Goal: Book appointment/travel/reservation

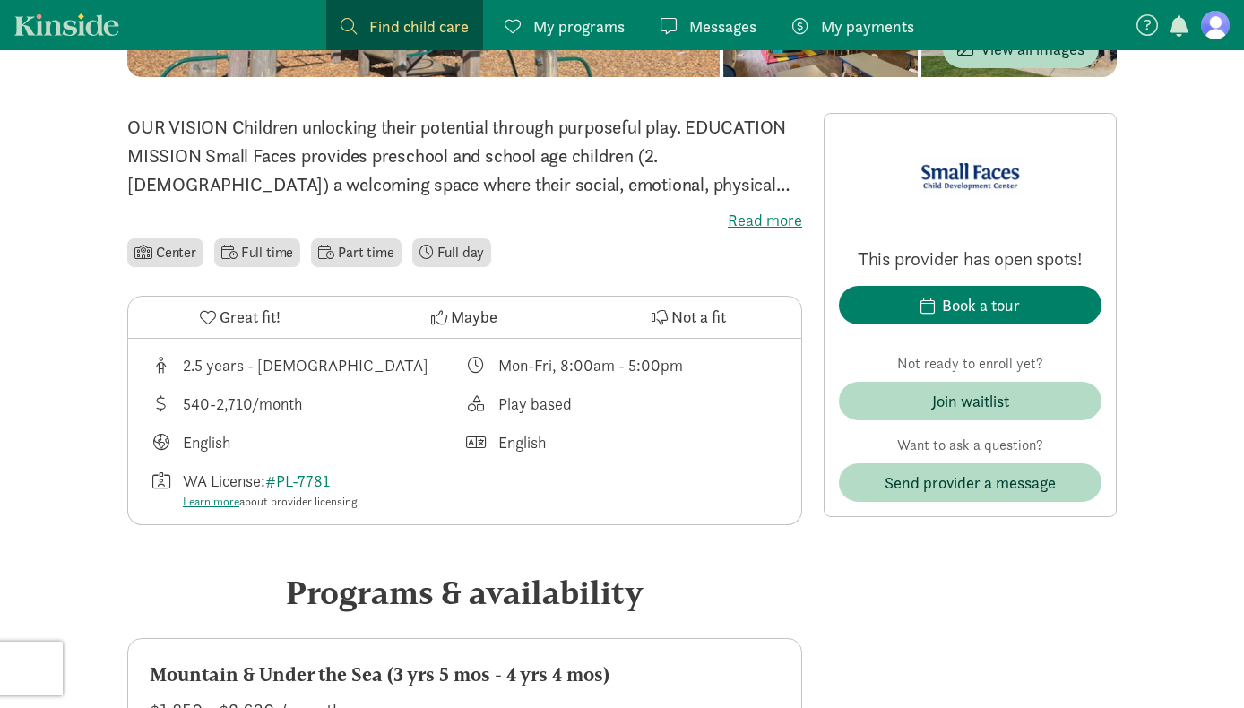
scroll to position [411, 0]
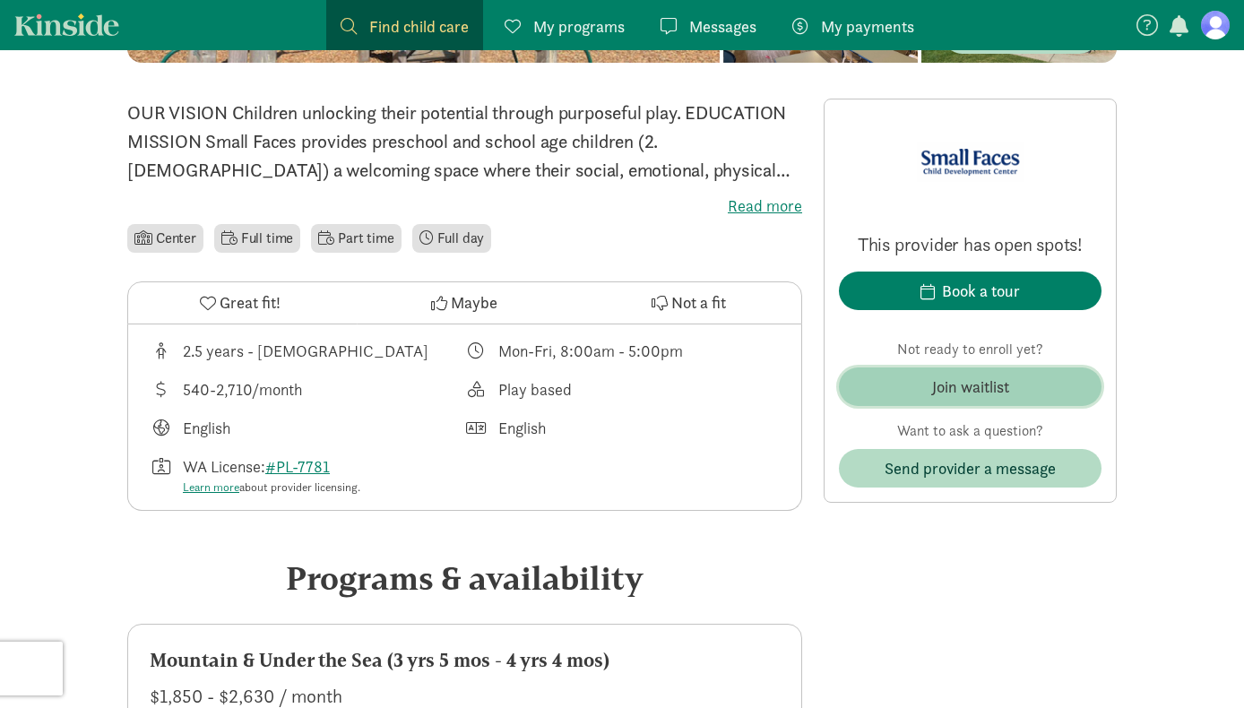
click at [947, 376] on div "Join waitlist" at bounding box center [970, 387] width 77 height 24
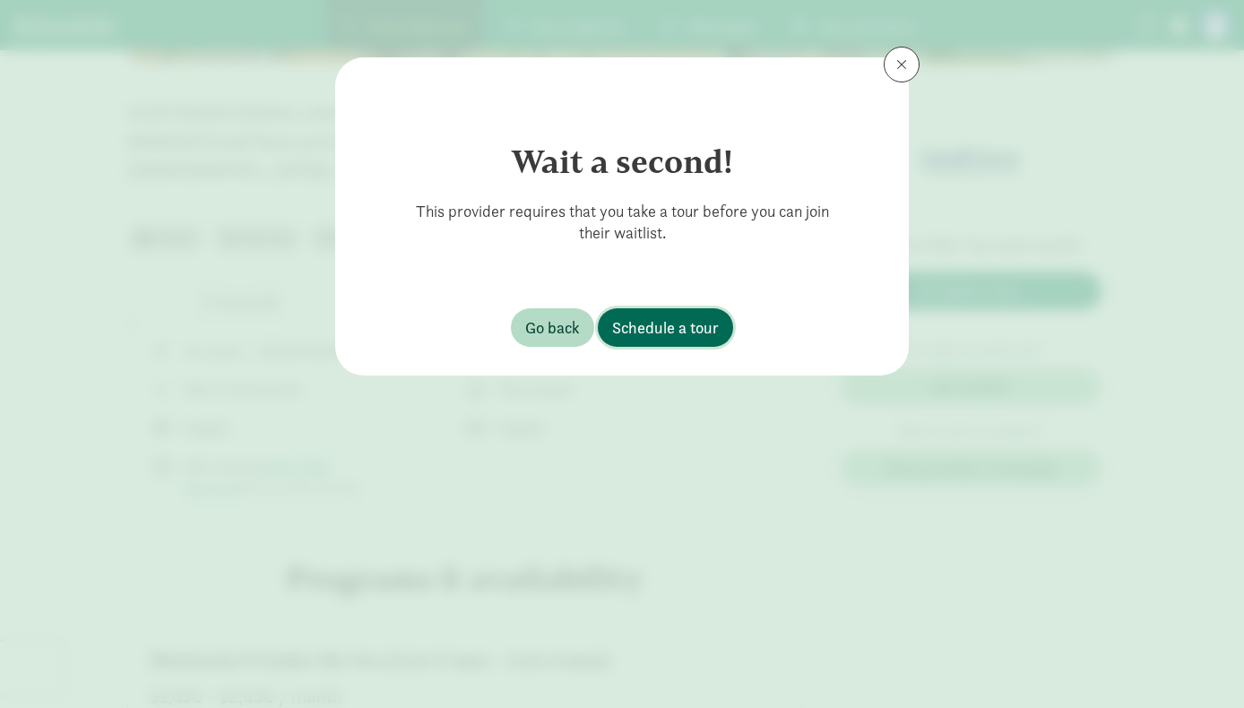
click at [682, 324] on span "Schedule a tour" at bounding box center [665, 328] width 107 height 24
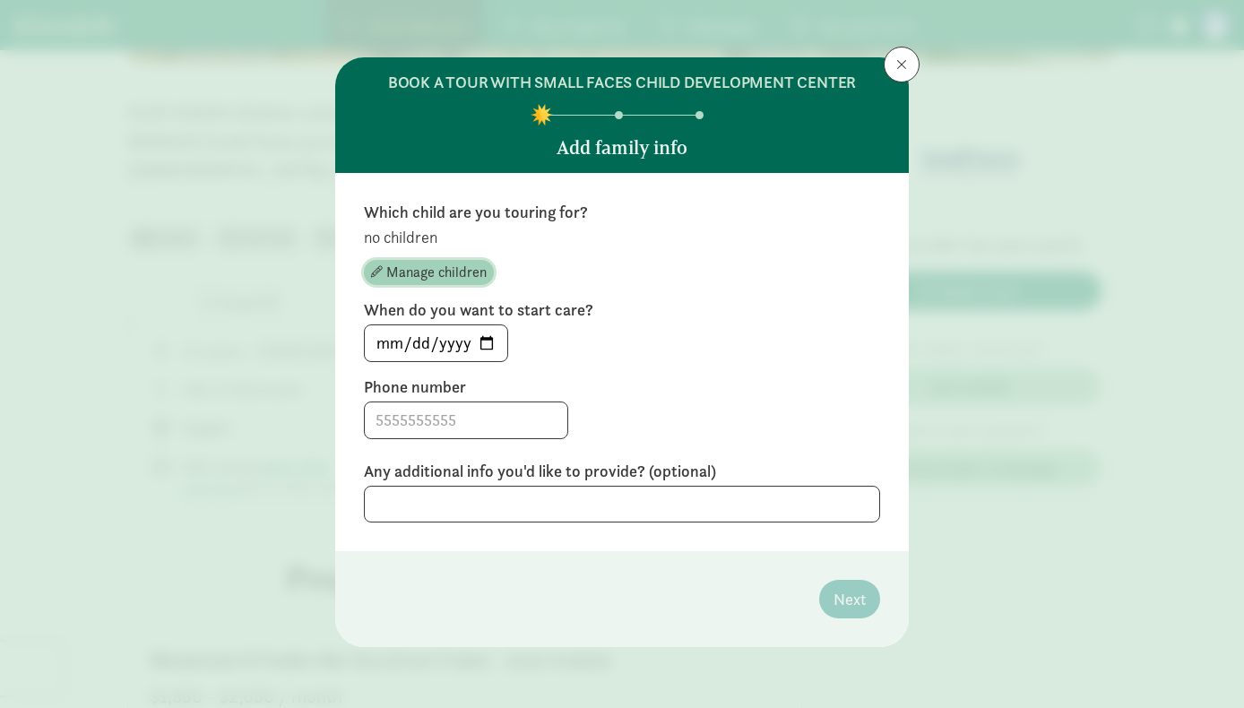
click at [428, 274] on span "Manage children" at bounding box center [436, 273] width 100 height 22
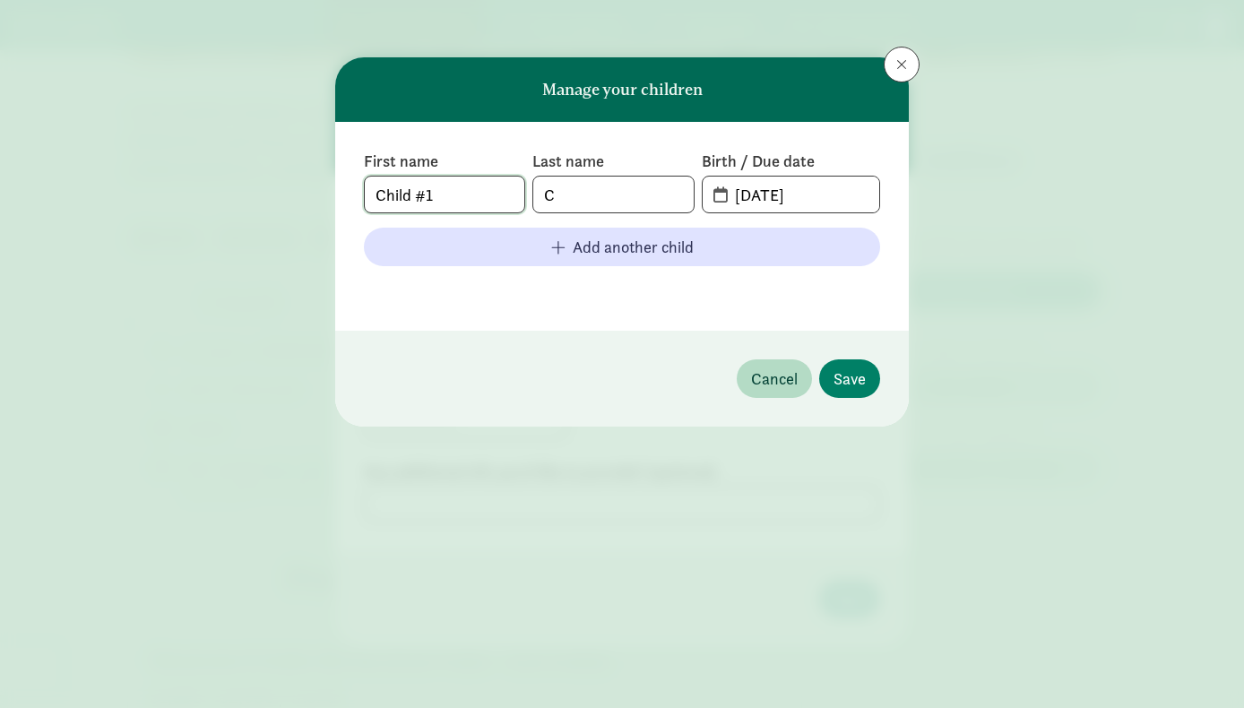
click at [454, 193] on input "Child #1" at bounding box center [445, 195] width 160 height 36
click at [454, 193] on input "Child #Fyf" at bounding box center [445, 195] width 160 height 36
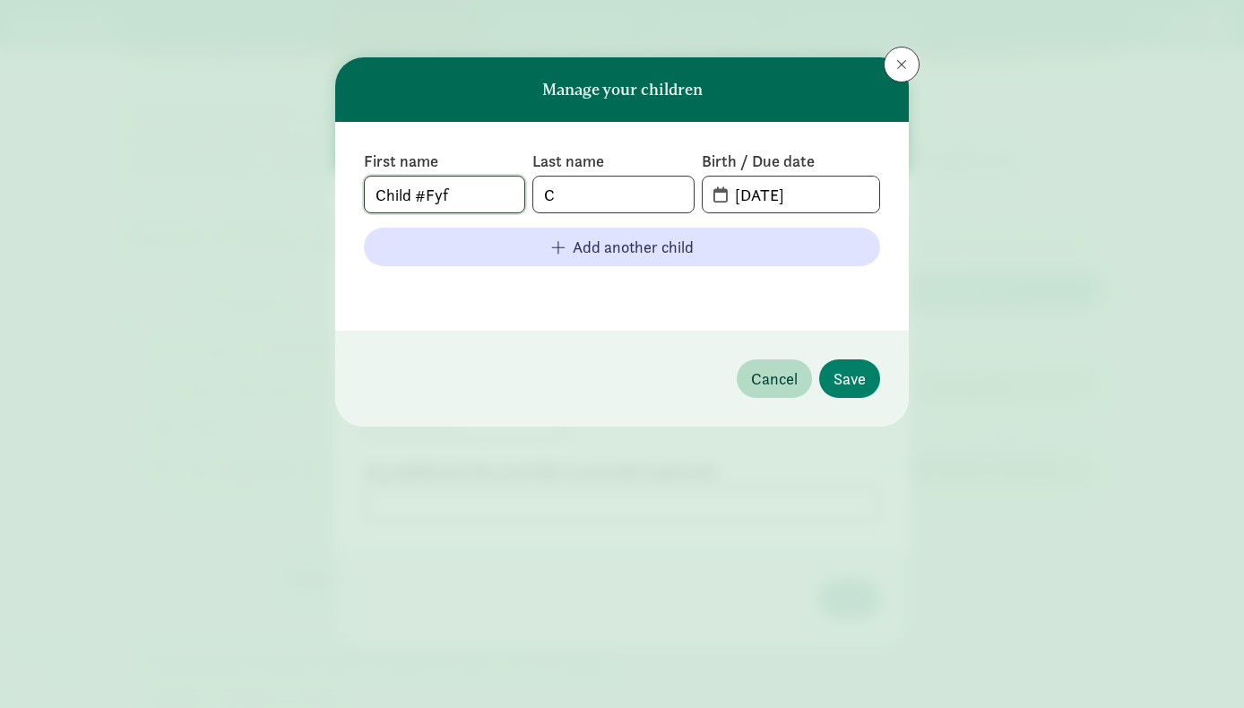
click at [454, 193] on input "Child #Fyf" at bounding box center [445, 195] width 160 height 36
type input "[PERSON_NAME]"
type input "Canary"
type input "[DATE]"
click at [854, 376] on span "Save" at bounding box center [850, 379] width 32 height 24
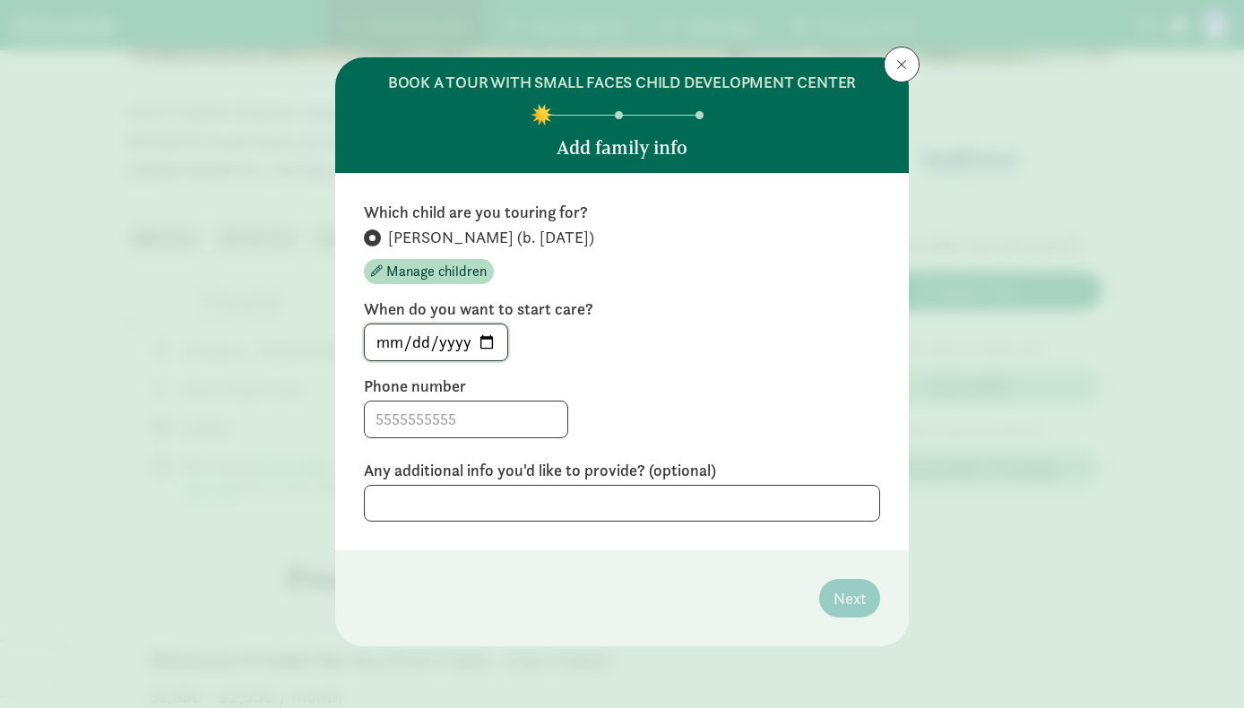
click at [489, 342] on input "[DATE]" at bounding box center [436, 342] width 143 height 36
click at [393, 345] on input "[DATE]" at bounding box center [436, 342] width 143 height 36
click at [488, 344] on input "[DATE]" at bounding box center [436, 342] width 143 height 36
type input "[DATE]"
click at [428, 418] on input at bounding box center [466, 420] width 203 height 36
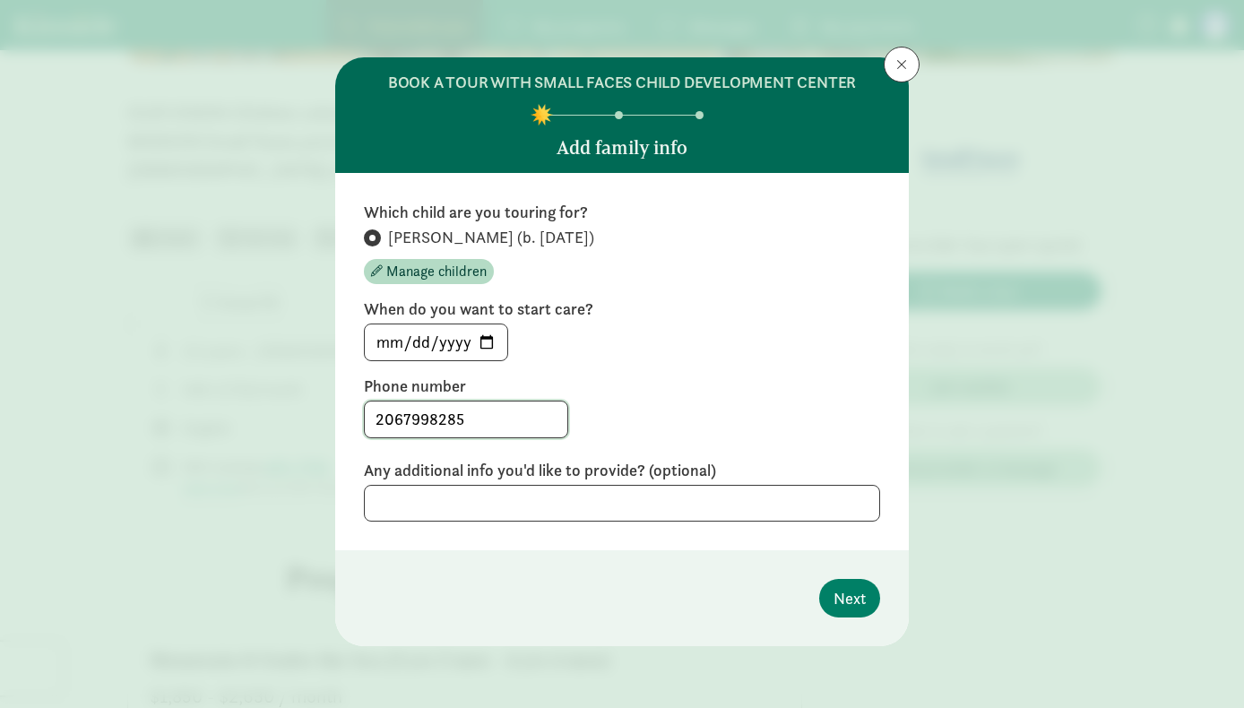
type input "2067998285"
click at [830, 588] on button "Next" at bounding box center [849, 598] width 61 height 39
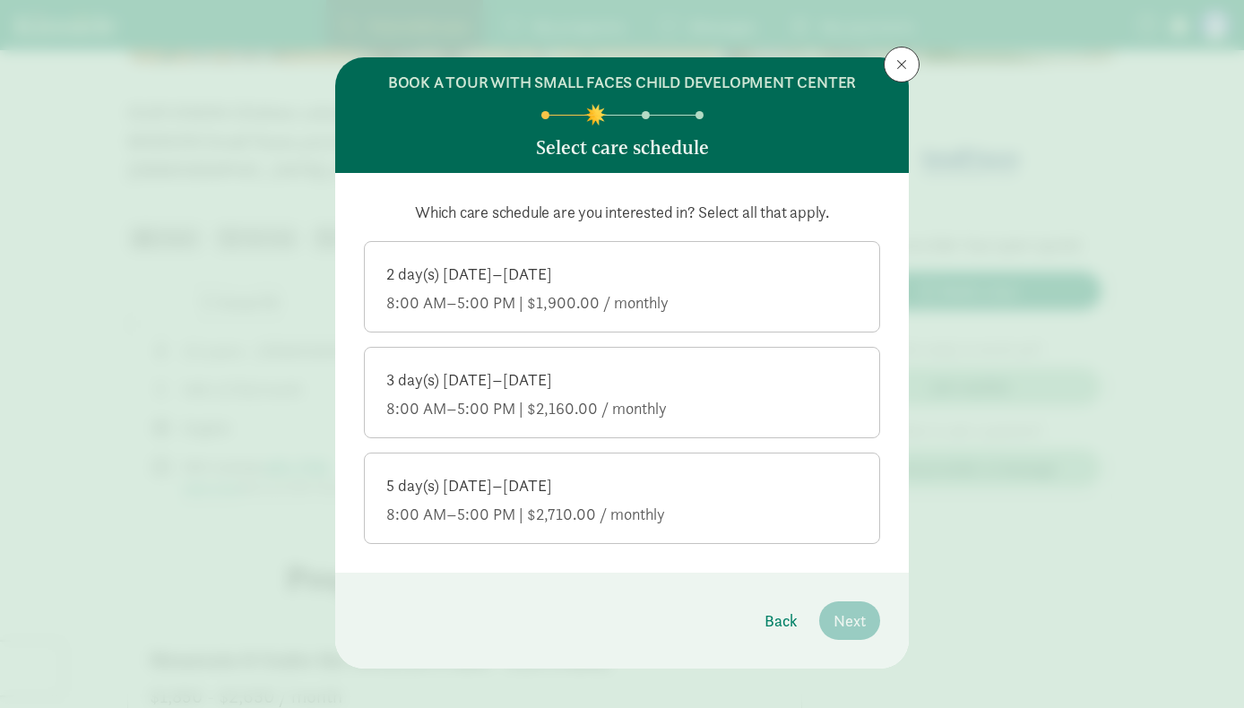
click at [430, 290] on div "2 day(s) [DATE]–[DATE] 8:00 AM–5:00 PM | $1,900.00 / monthly" at bounding box center [621, 289] width 471 height 50
click at [0, 0] on input "2 day(s) [DATE]–[DATE] 8:00 AM–5:00 PM | $1,900.00 / monthly" at bounding box center [0, 0] width 0 height 0
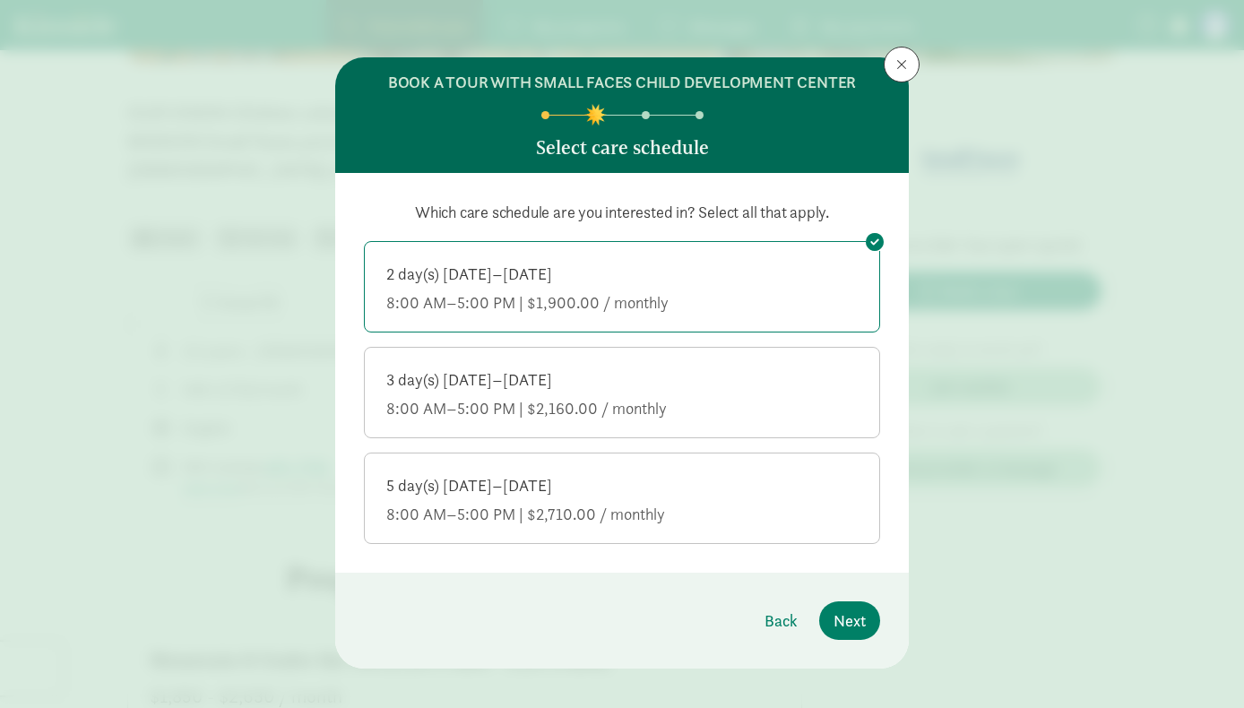
click at [521, 398] on div "8:00 AM–5:00 PM | $2,160.00 / monthly" at bounding box center [621, 409] width 471 height 22
click at [0, 0] on input "3 day(s) [DATE]–[DATE] 8:00 AM–5:00 PM | $2,160.00 / monthly" at bounding box center [0, 0] width 0 height 0
click at [871, 628] on button "Next" at bounding box center [849, 620] width 61 height 39
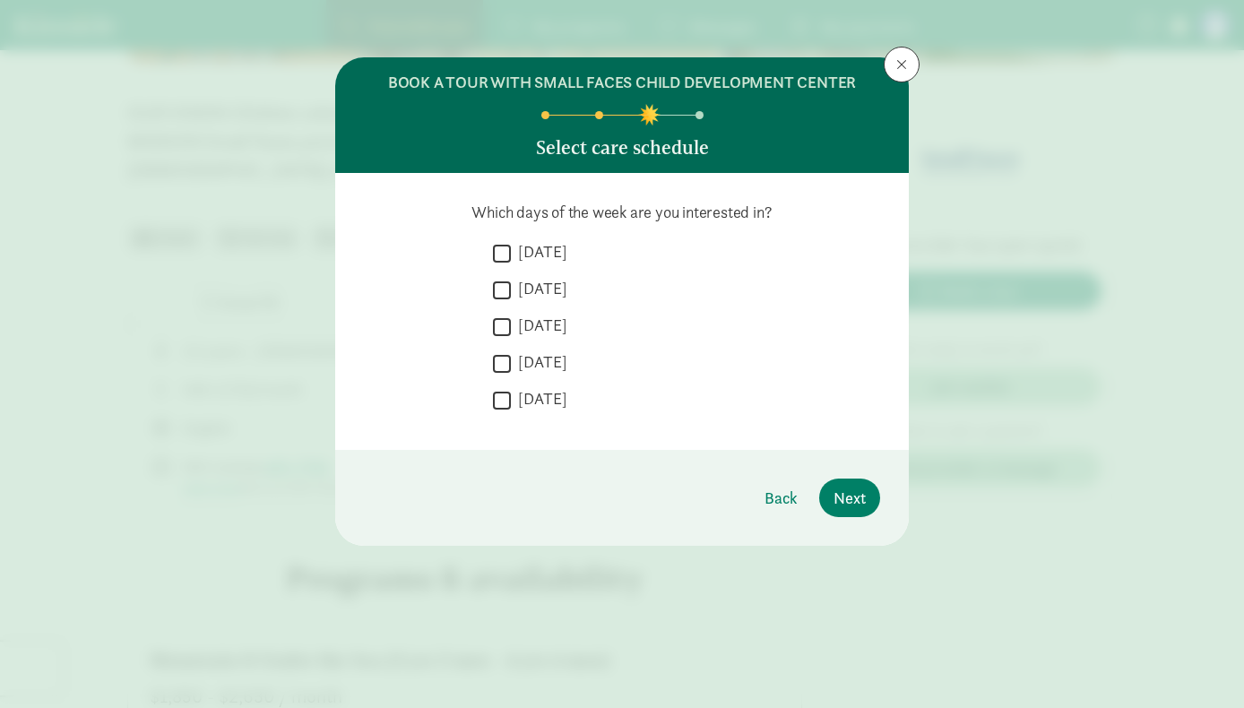
drag, startPoint x: 507, startPoint y: 251, endPoint x: 504, endPoint y: 317, distance: 66.4
click at [507, 251] on input "[DATE]" at bounding box center [502, 253] width 18 height 24
checkbox input "true"
drag, startPoint x: 498, startPoint y: 326, endPoint x: 514, endPoint y: 342, distance: 22.2
click at [498, 327] on input "[DATE]" at bounding box center [502, 327] width 18 height 24
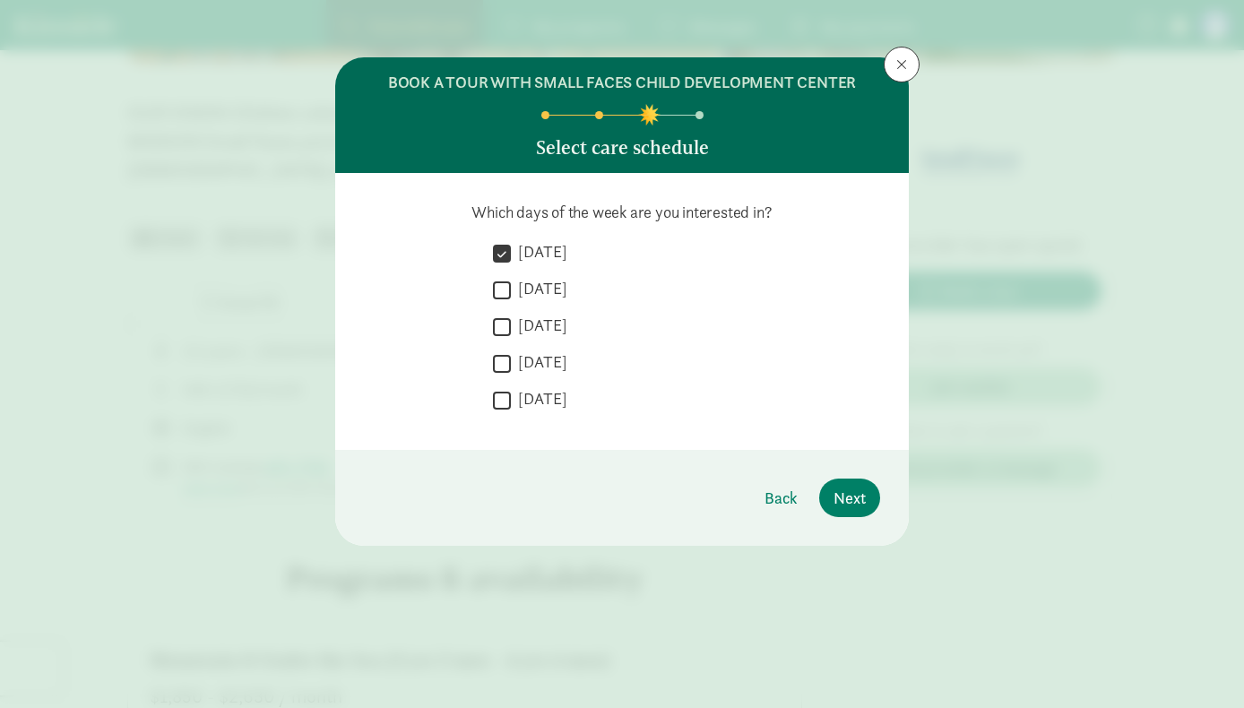
checkbox input "true"
click at [857, 495] on span "Next" at bounding box center [850, 498] width 32 height 24
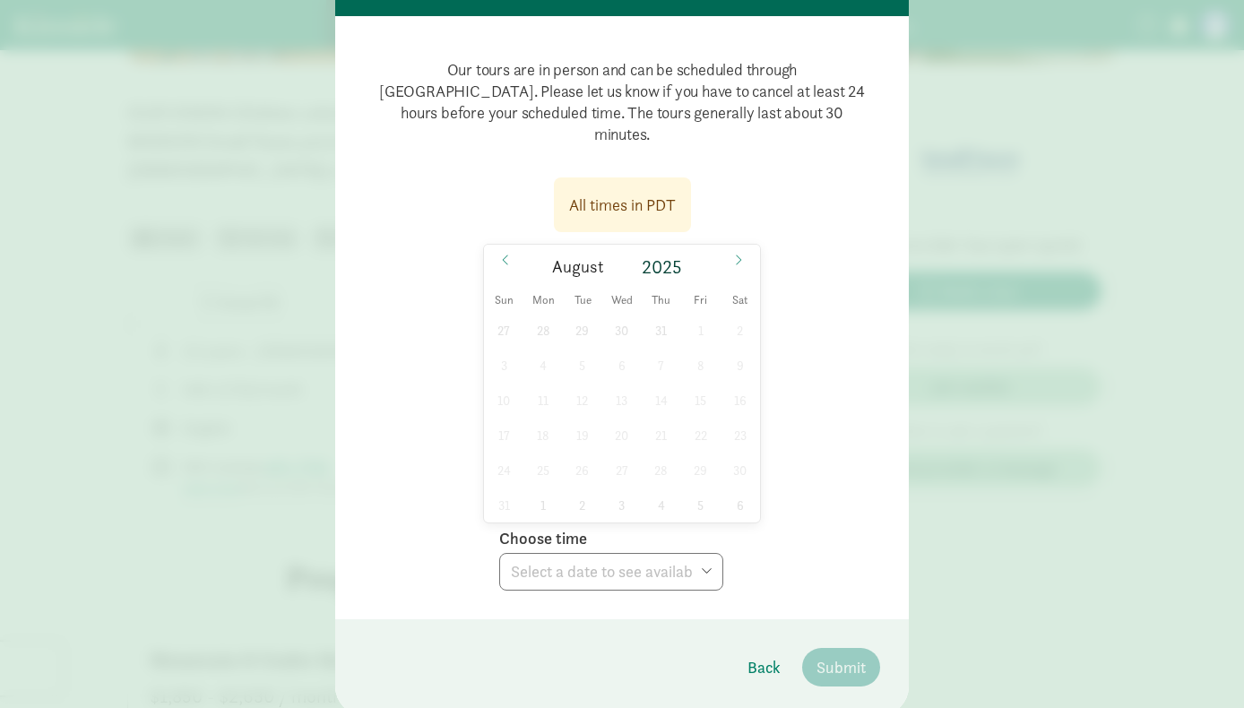
scroll to position [162, 0]
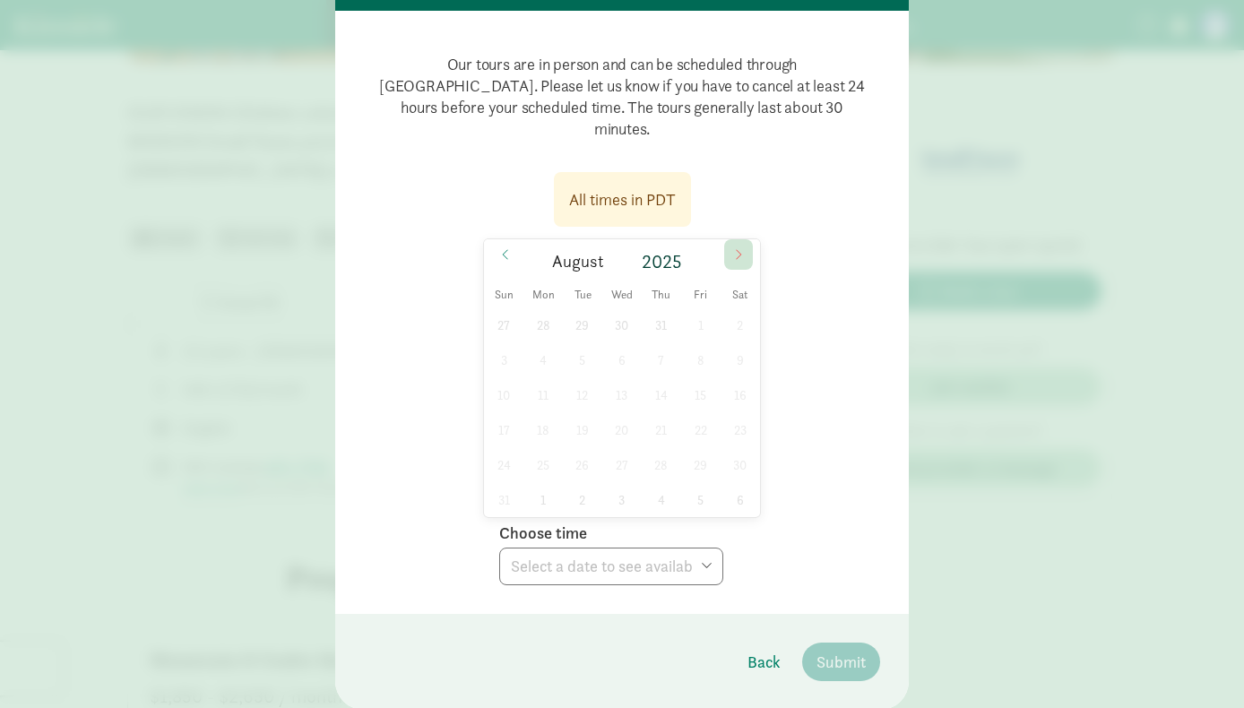
click at [740, 249] on icon at bounding box center [738, 254] width 5 height 10
click at [742, 248] on icon at bounding box center [738, 254] width 11 height 13
click at [656, 377] on span "16" at bounding box center [661, 394] width 35 height 35
click at [658, 548] on select "Choose time 09:30 AM" at bounding box center [611, 567] width 224 height 38
select select "[DATE]T09:30:00.000-07:00"
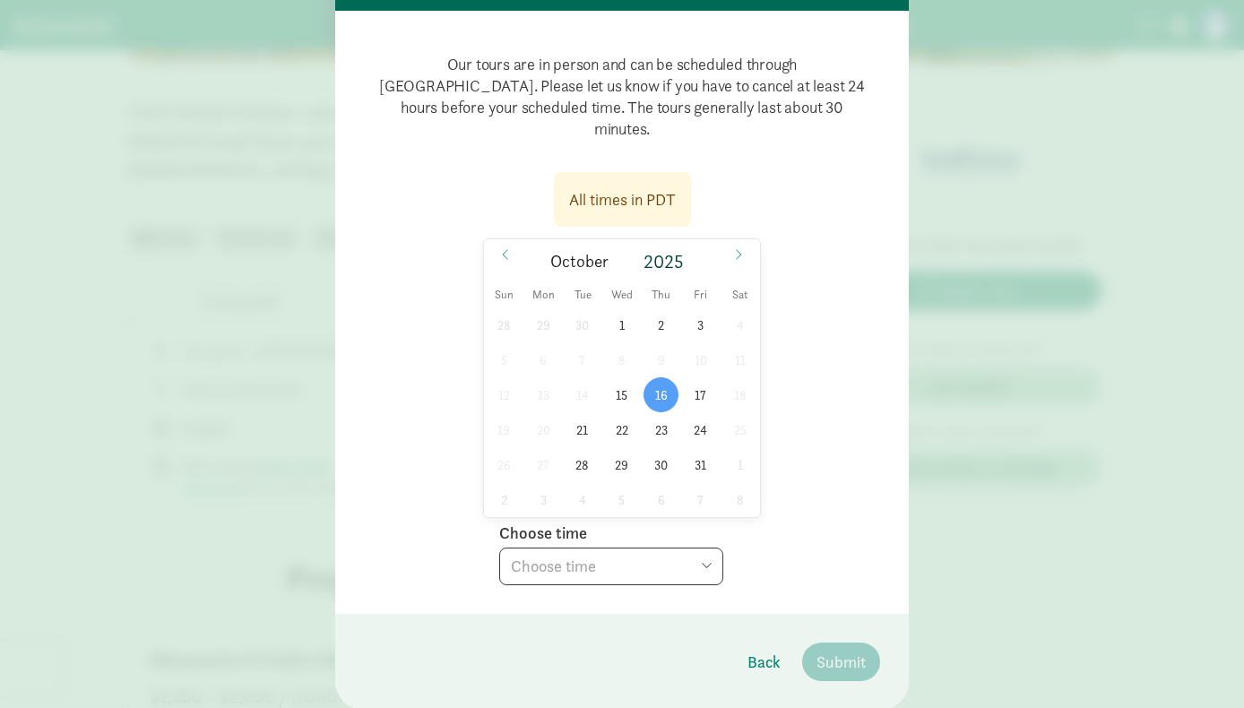
click at [499, 548] on select "Choose time 09:30 AM" at bounding box center [611, 567] width 224 height 38
click at [854, 650] on span "Submit" at bounding box center [841, 662] width 49 height 24
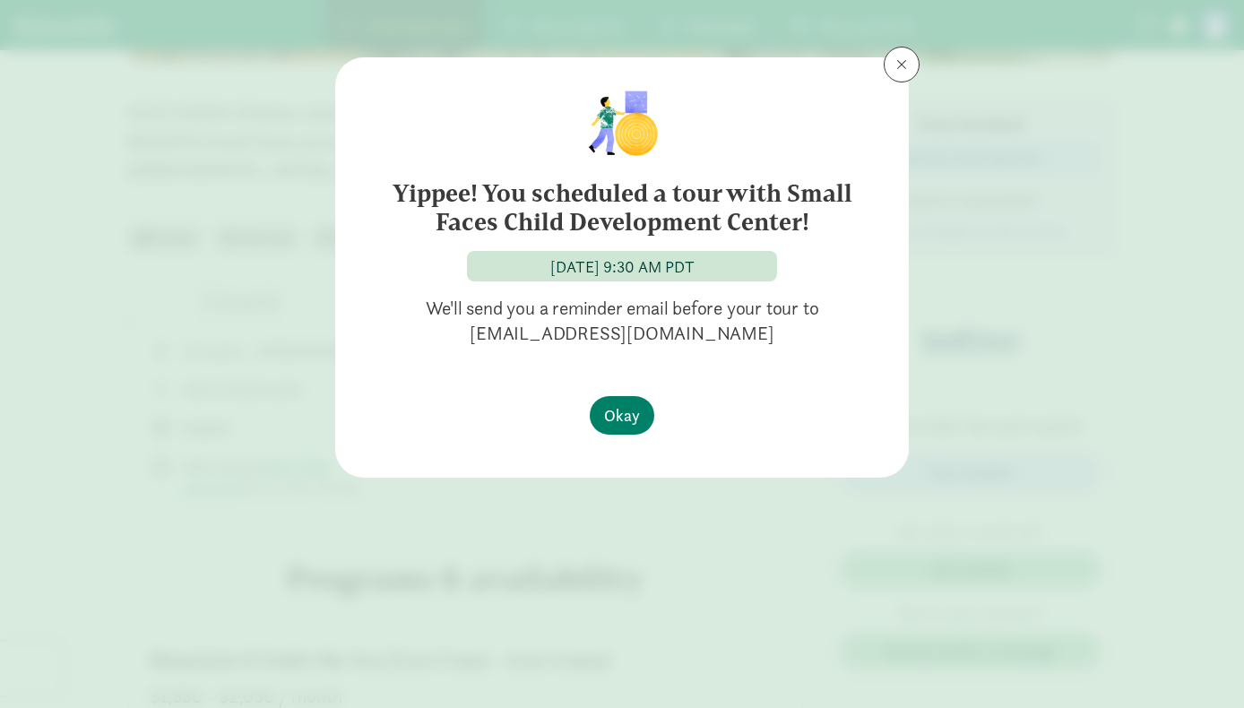
scroll to position [0, 0]
click at [635, 422] on span "Okay" at bounding box center [622, 415] width 36 height 24
